Goal: Information Seeking & Learning: Learn about a topic

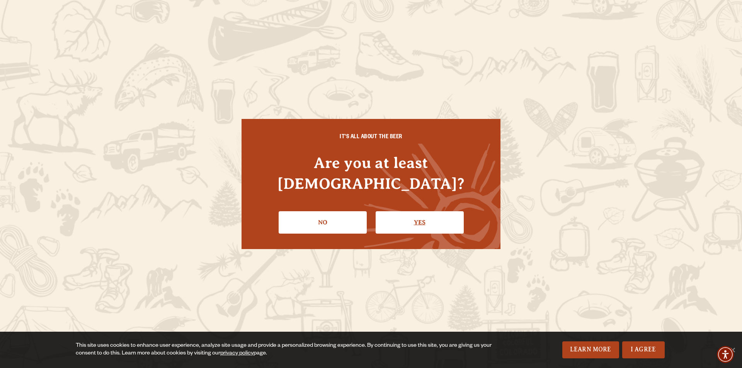
click at [435, 211] on link "Yes" at bounding box center [420, 222] width 88 height 22
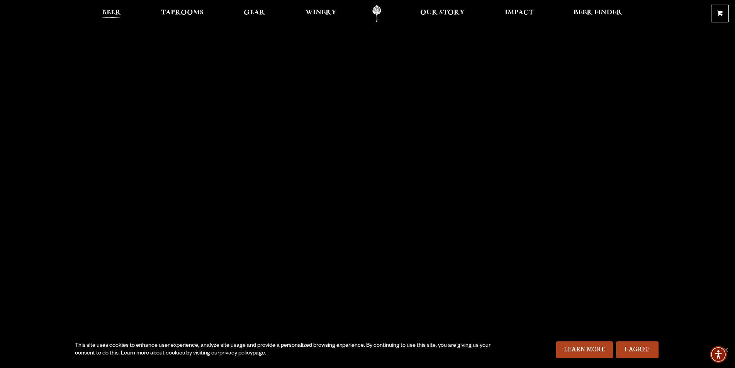
click at [105, 12] on span "Beer" at bounding box center [111, 13] width 19 height 6
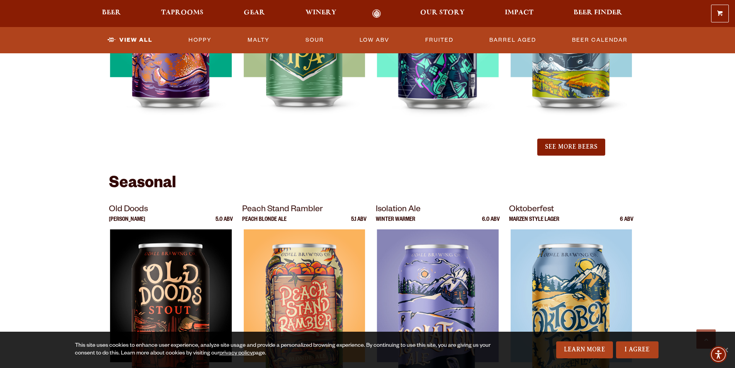
scroll to position [696, 0]
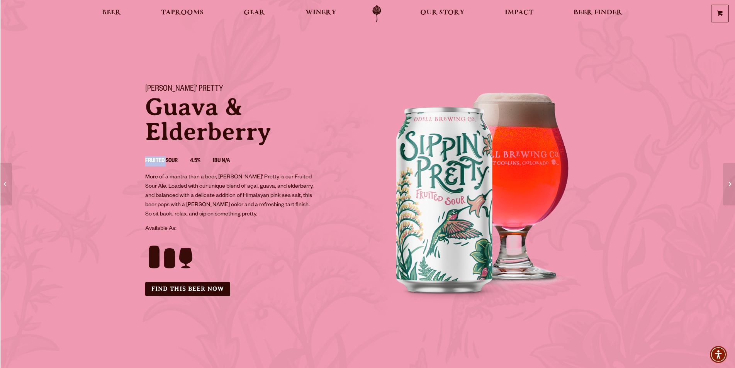
drag, startPoint x: 143, startPoint y: 158, endPoint x: 166, endPoint y: 158, distance: 23.2
click at [166, 158] on div "[PERSON_NAME]’ Pretty [PERSON_NAME] & [PERSON_NAME] Fruited Sour 4.5% IBU N/A M…" at bounding box center [252, 190] width 232 height 230
